Goal: Check status: Check status

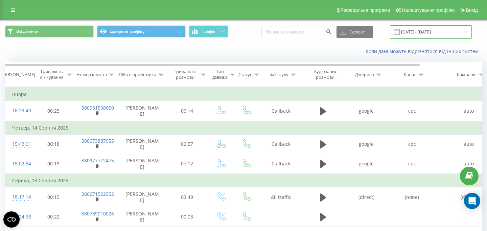
click at [445, 32] on input "[DATE] - [DATE]" at bounding box center [431, 31] width 82 height 13
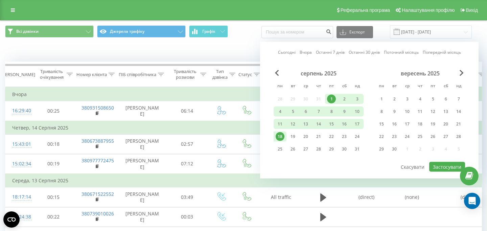
click at [333, 100] on div "1" at bounding box center [331, 99] width 9 height 9
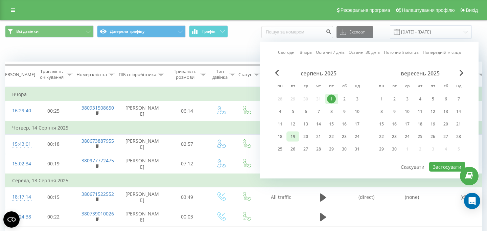
click at [294, 139] on div "19" at bounding box center [293, 136] width 9 height 9
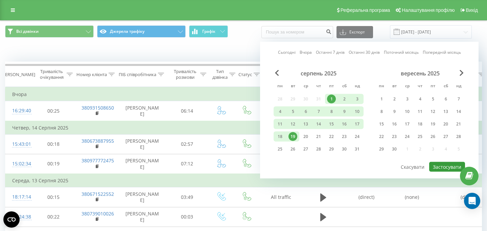
click at [442, 169] on button "Застосувати" at bounding box center [447, 167] width 36 height 10
type input "[DATE] - [DATE]"
